Goal: Task Accomplishment & Management: Manage account settings

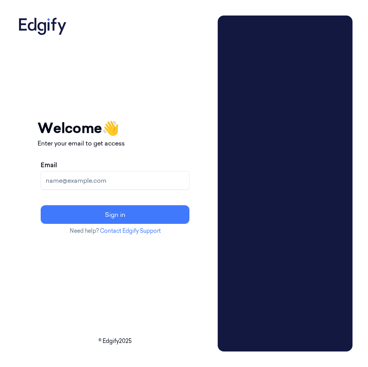
click at [79, 174] on input "Email" at bounding box center [115, 180] width 149 height 19
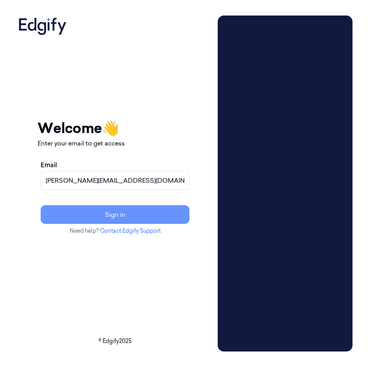
click at [107, 215] on button "Sign in" at bounding box center [115, 214] width 149 height 19
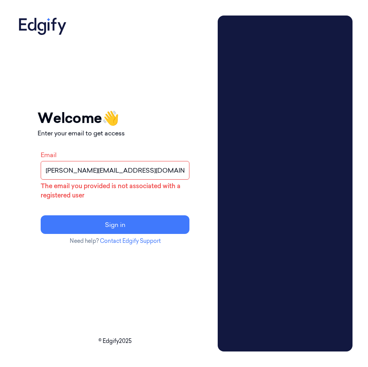
click at [127, 171] on input "prathvi.shetty@zebra.com" at bounding box center [115, 170] width 149 height 19
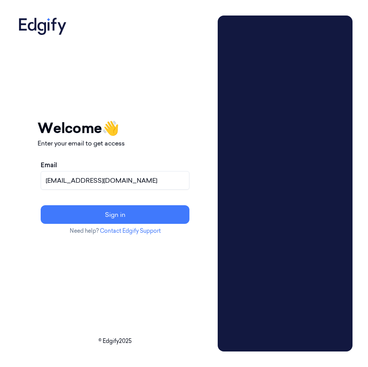
click at [41, 205] on button "Sign in" at bounding box center [115, 214] width 149 height 19
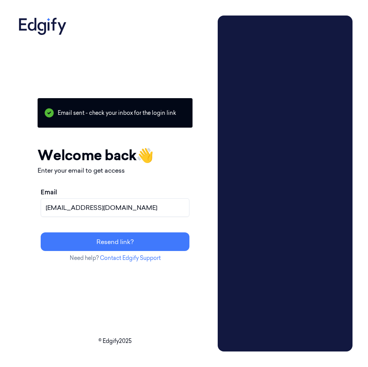
click at [105, 211] on input "ps1274@zebra.com" at bounding box center [115, 207] width 149 height 19
click at [112, 207] on input "ps1274@zebra.com" at bounding box center [115, 207] width 149 height 19
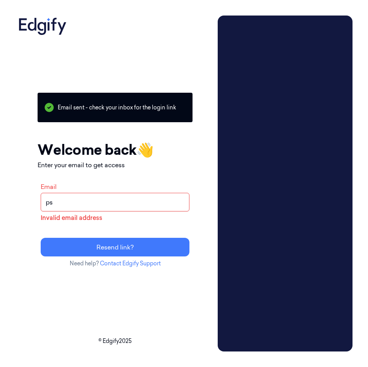
type input "p"
click at [69, 198] on input "vs6" at bounding box center [115, 202] width 149 height 19
type input "vs6993@zebra.com"
